Goal: Navigation & Orientation: Find specific page/section

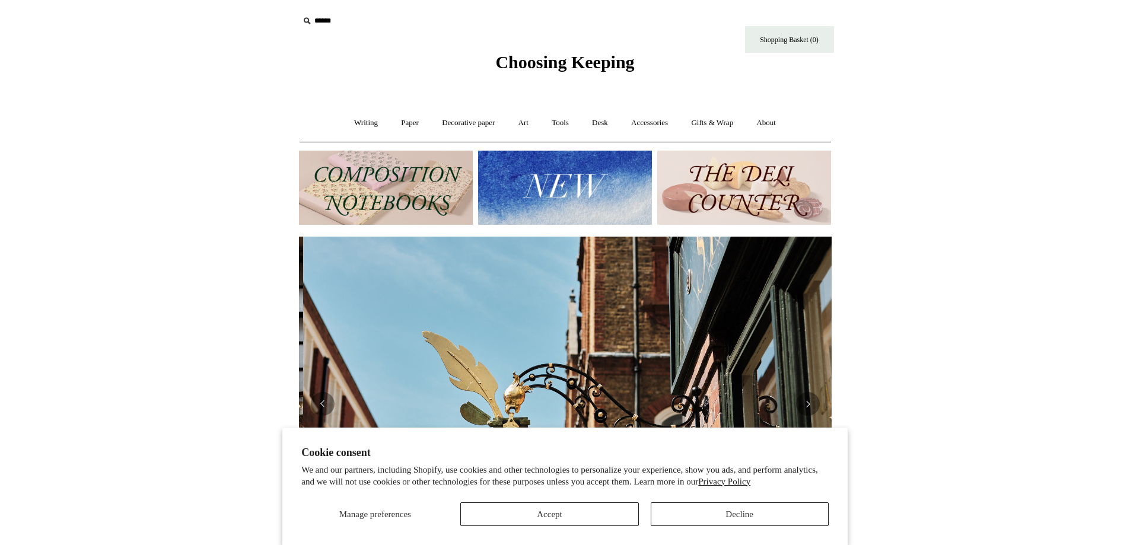
scroll to position [0, 533]
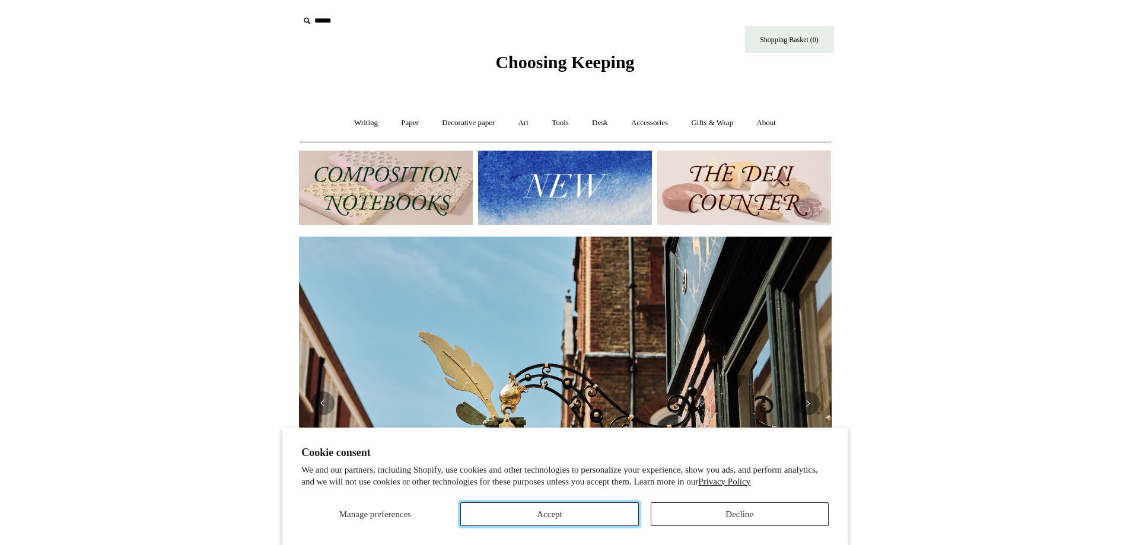
click at [594, 516] on button "Accept" at bounding box center [549, 515] width 178 height 24
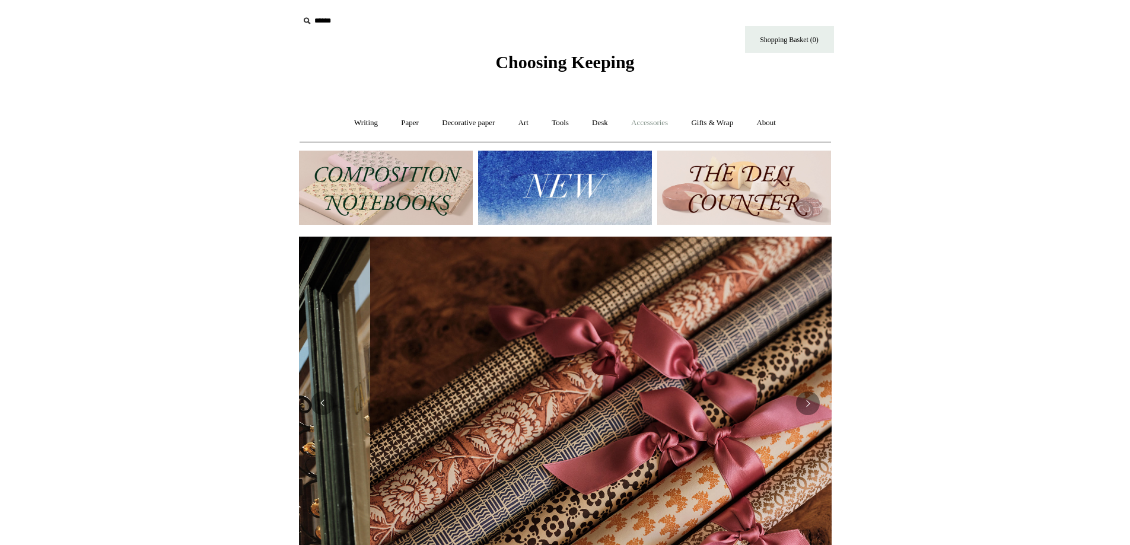
scroll to position [0, 1066]
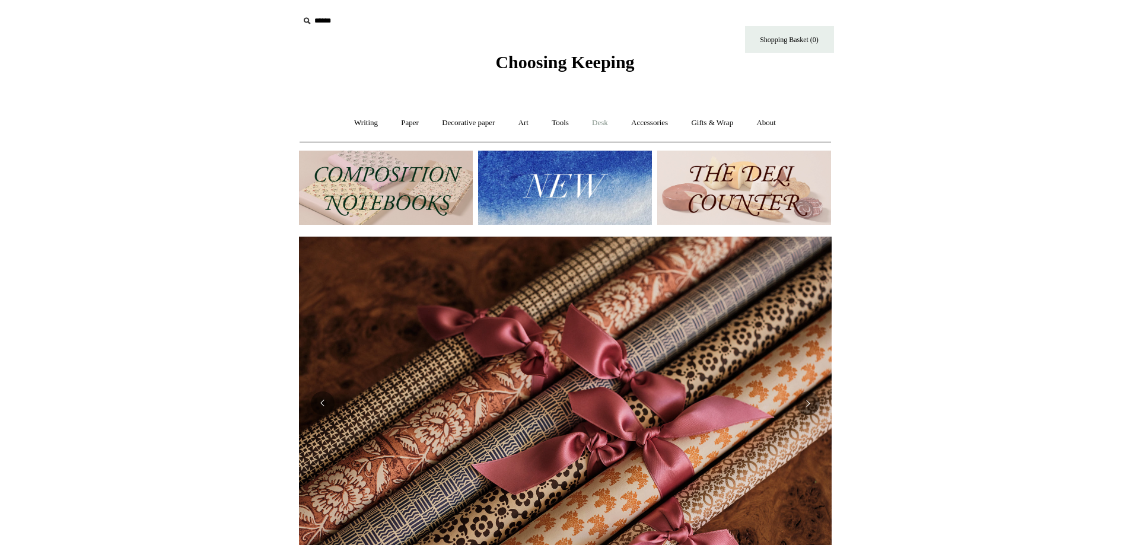
click at [598, 120] on link "Desk +" at bounding box center [599, 122] width 37 height 31
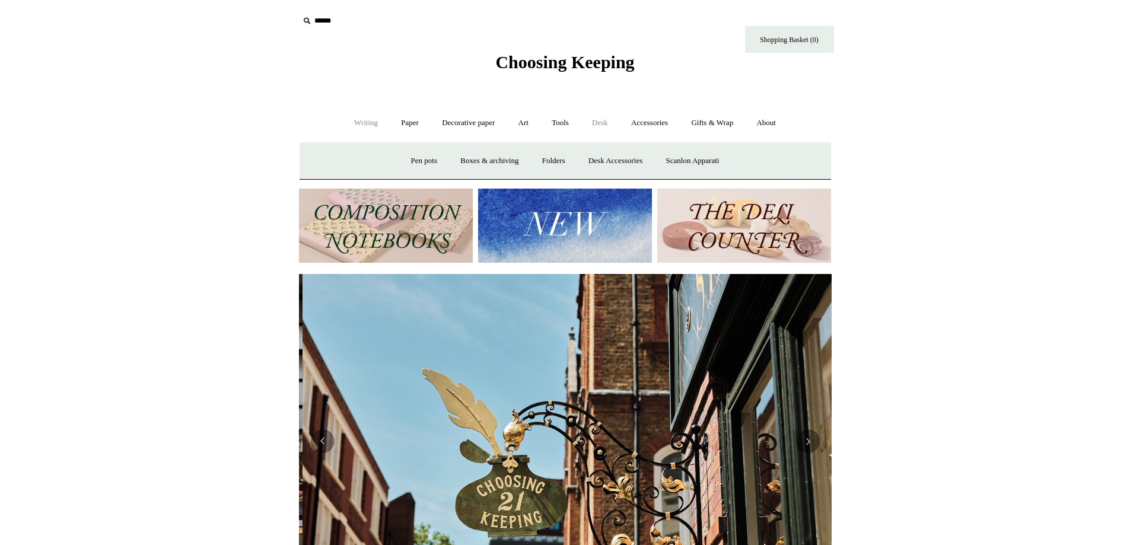
scroll to position [0, 533]
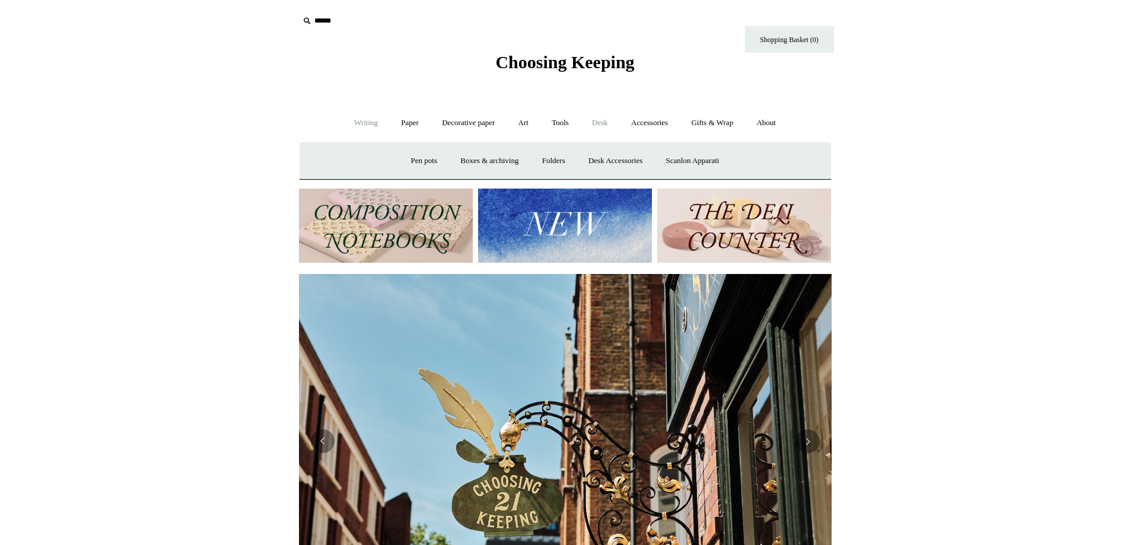
click at [363, 125] on link "Writing +" at bounding box center [366, 122] width 45 height 31
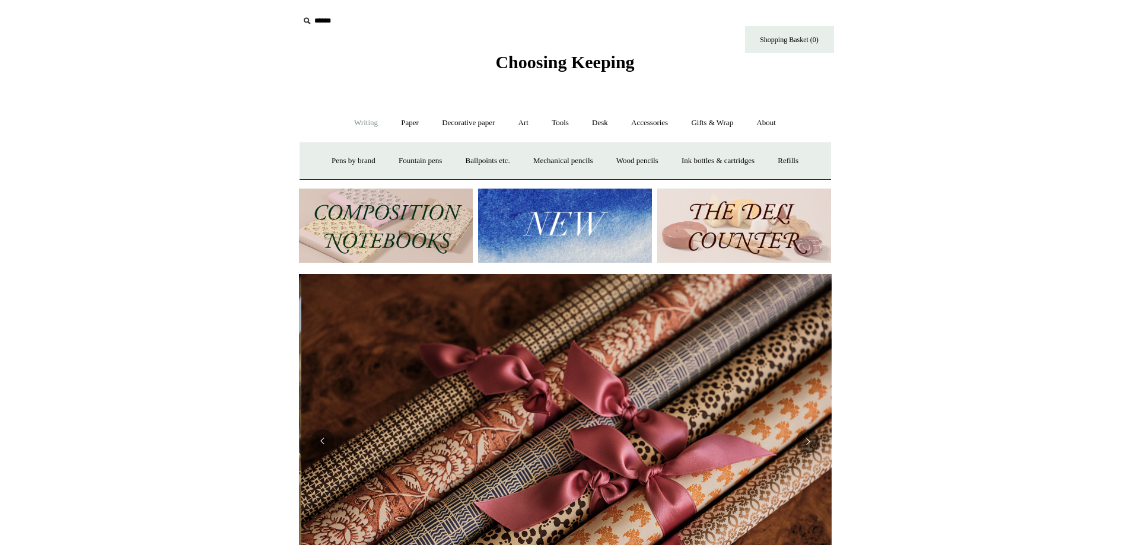
scroll to position [0, 1066]
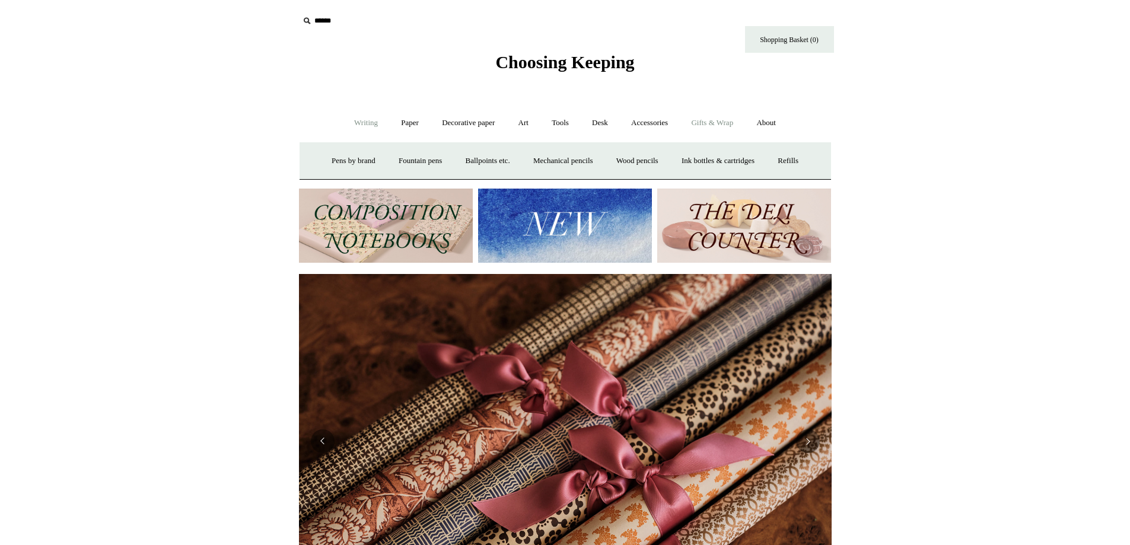
click at [704, 116] on link "Gifts & Wrap +" at bounding box center [712, 122] width 63 height 31
click at [672, 122] on link "Accessories +" at bounding box center [650, 122] width 58 height 31
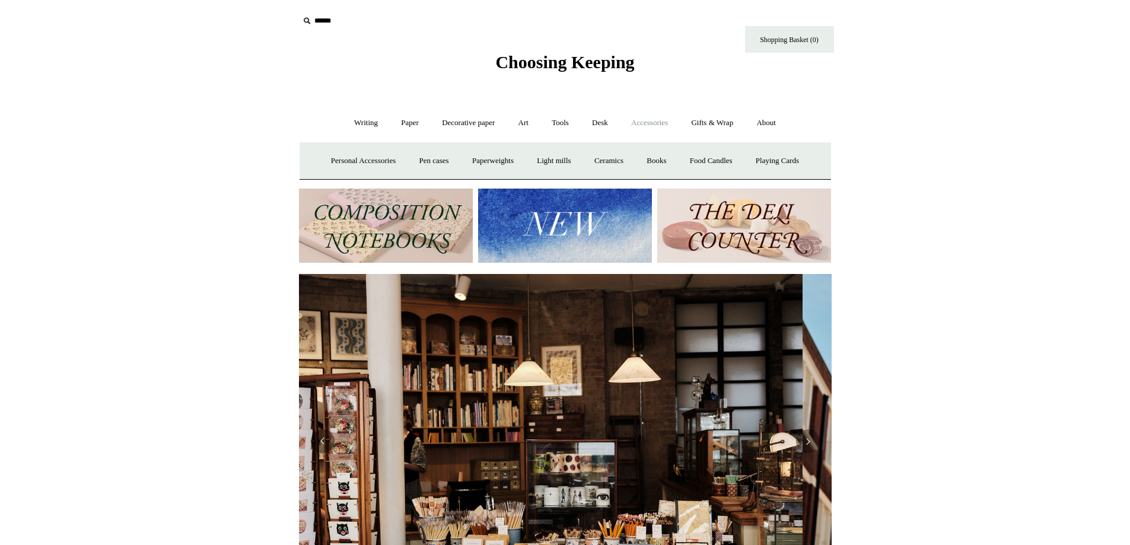
scroll to position [0, 0]
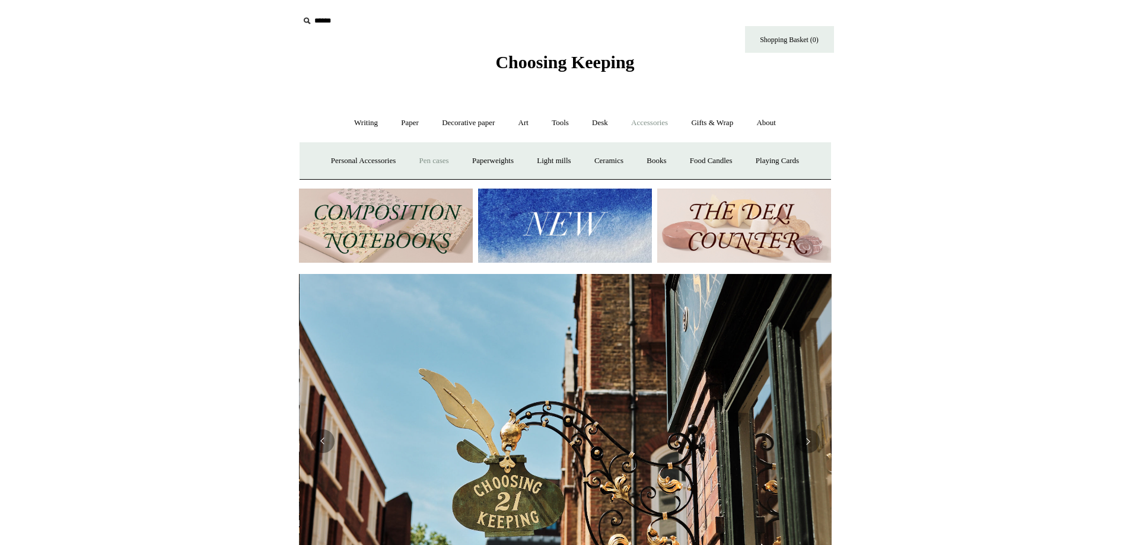
click at [411, 154] on link "Pen cases" at bounding box center [433, 160] width 51 height 31
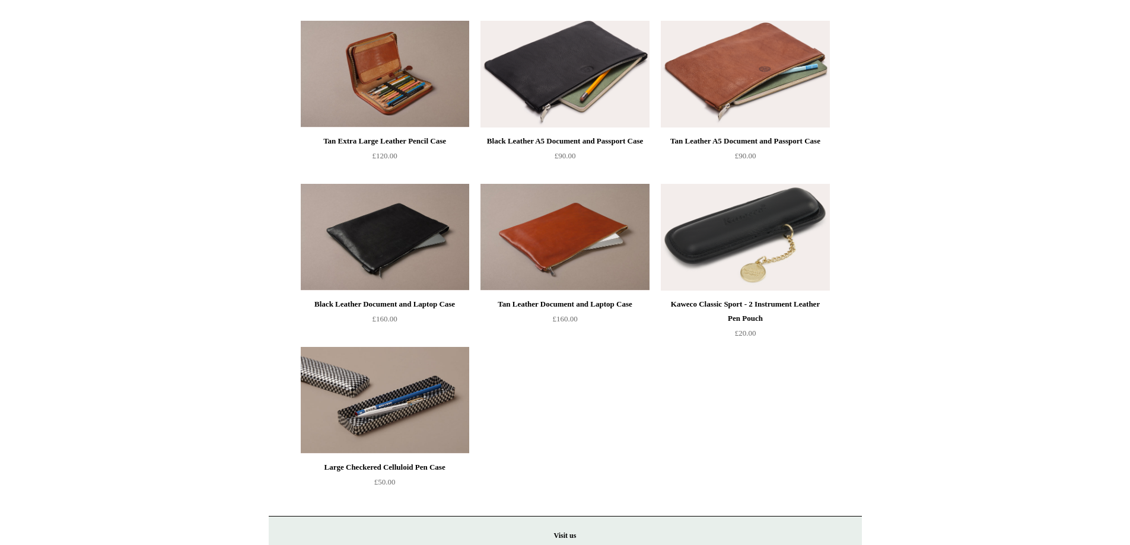
scroll to position [1106, 0]
